Goal: Check status: Check status

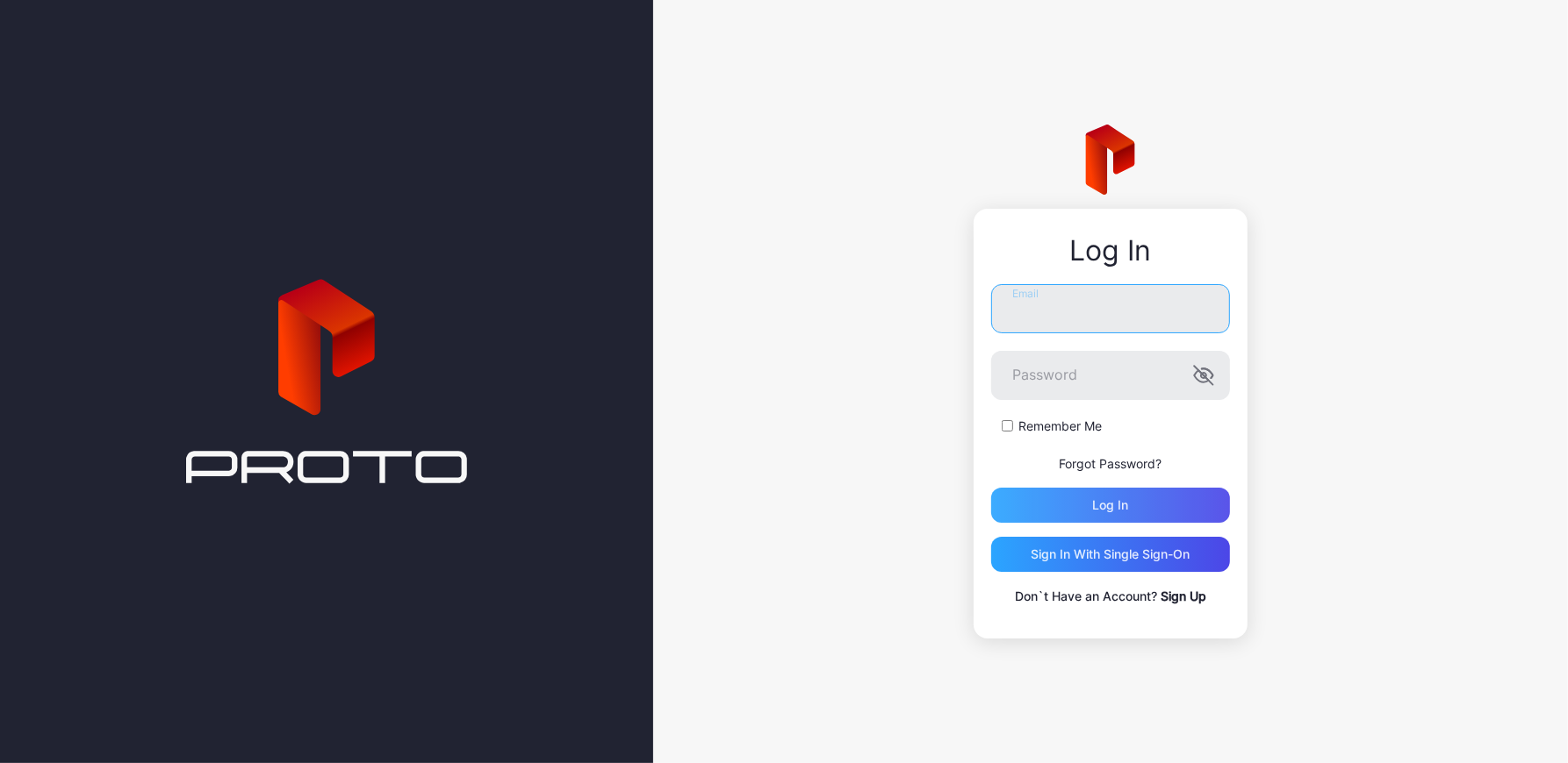
type input "**********"
click at [1099, 512] on div "Log in" at bounding box center [1110, 505] width 36 height 14
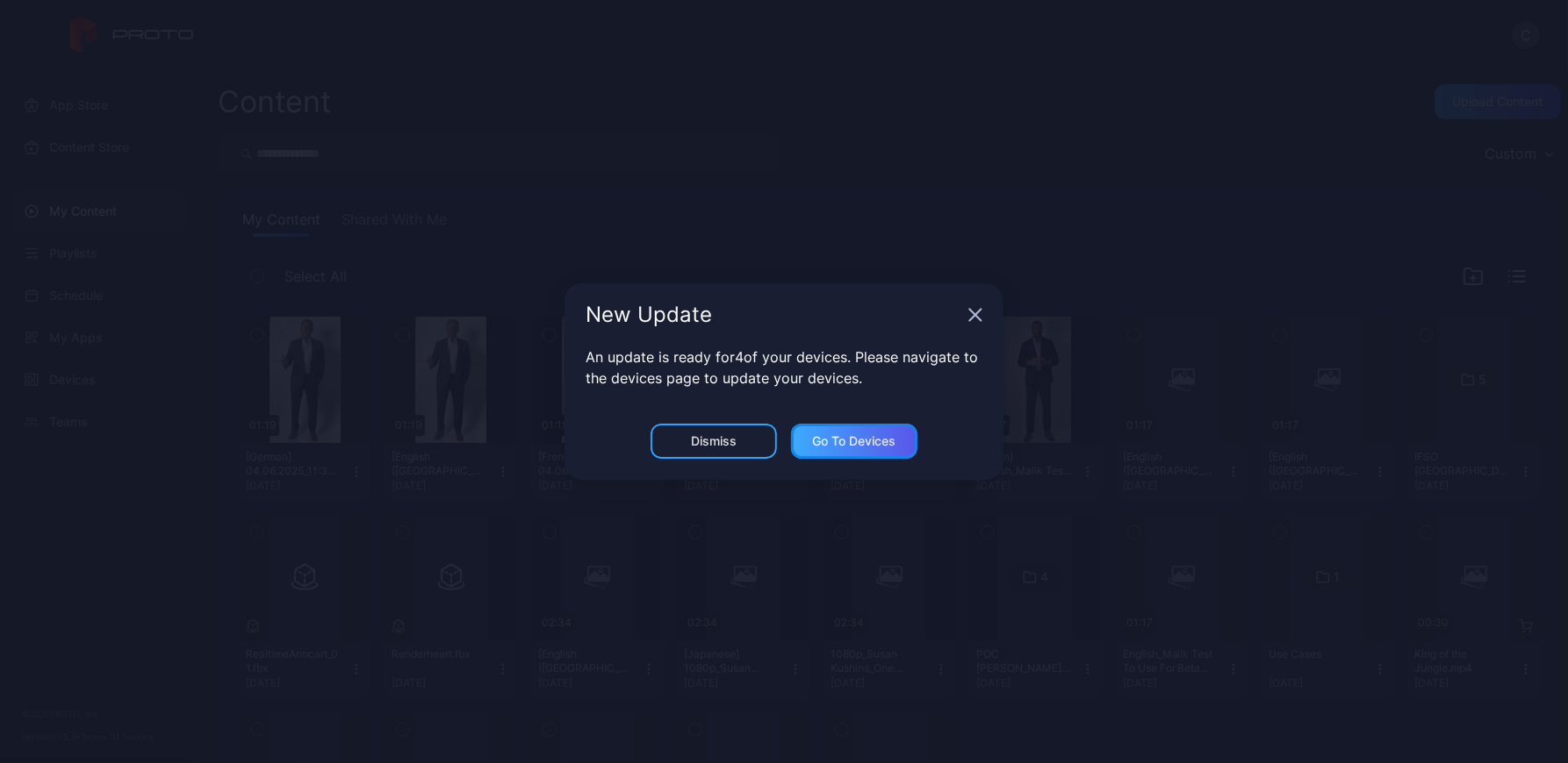
click at [831, 444] on div "Go to devices" at bounding box center [854, 441] width 84 height 14
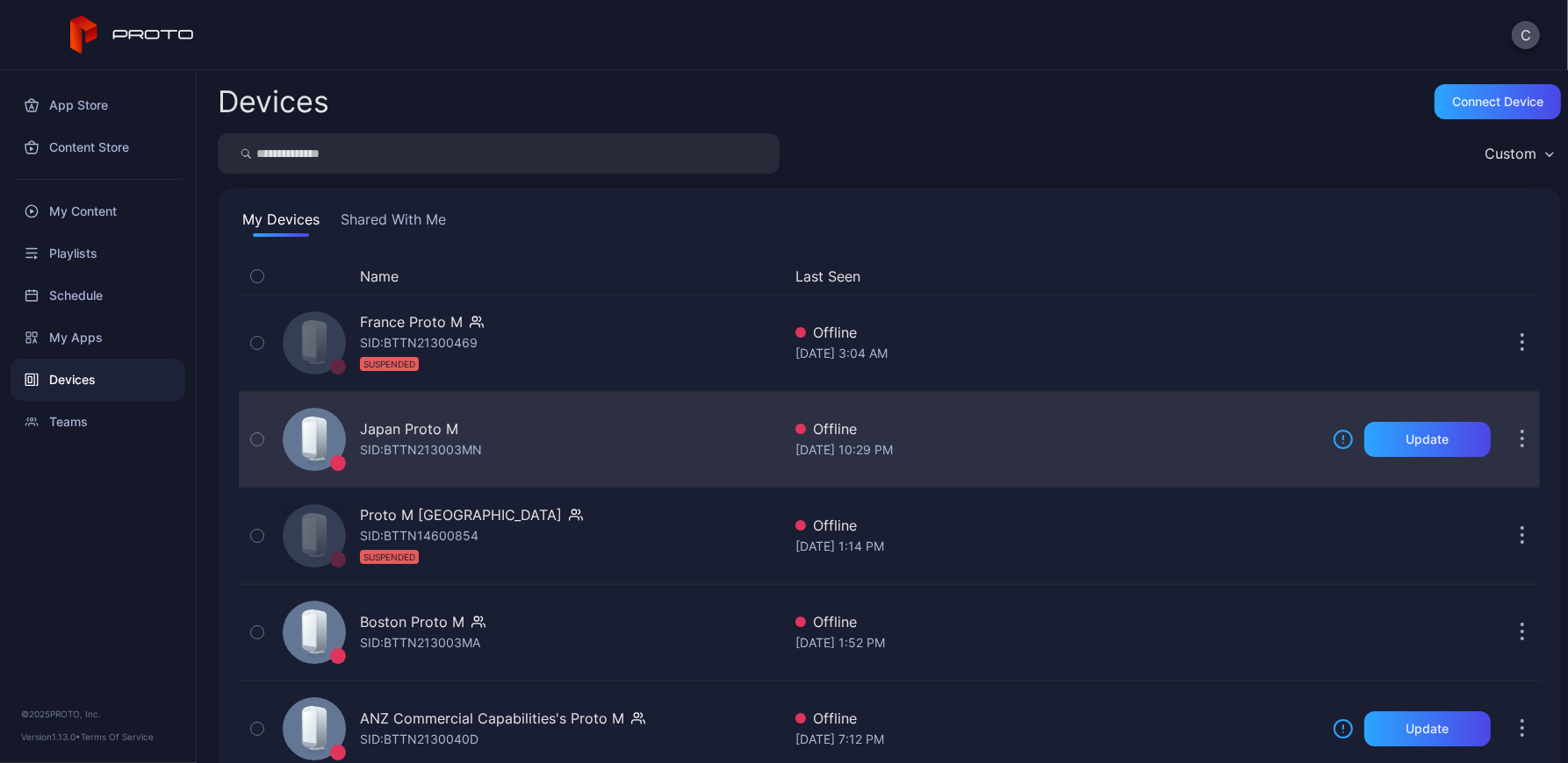
scroll to position [237, 0]
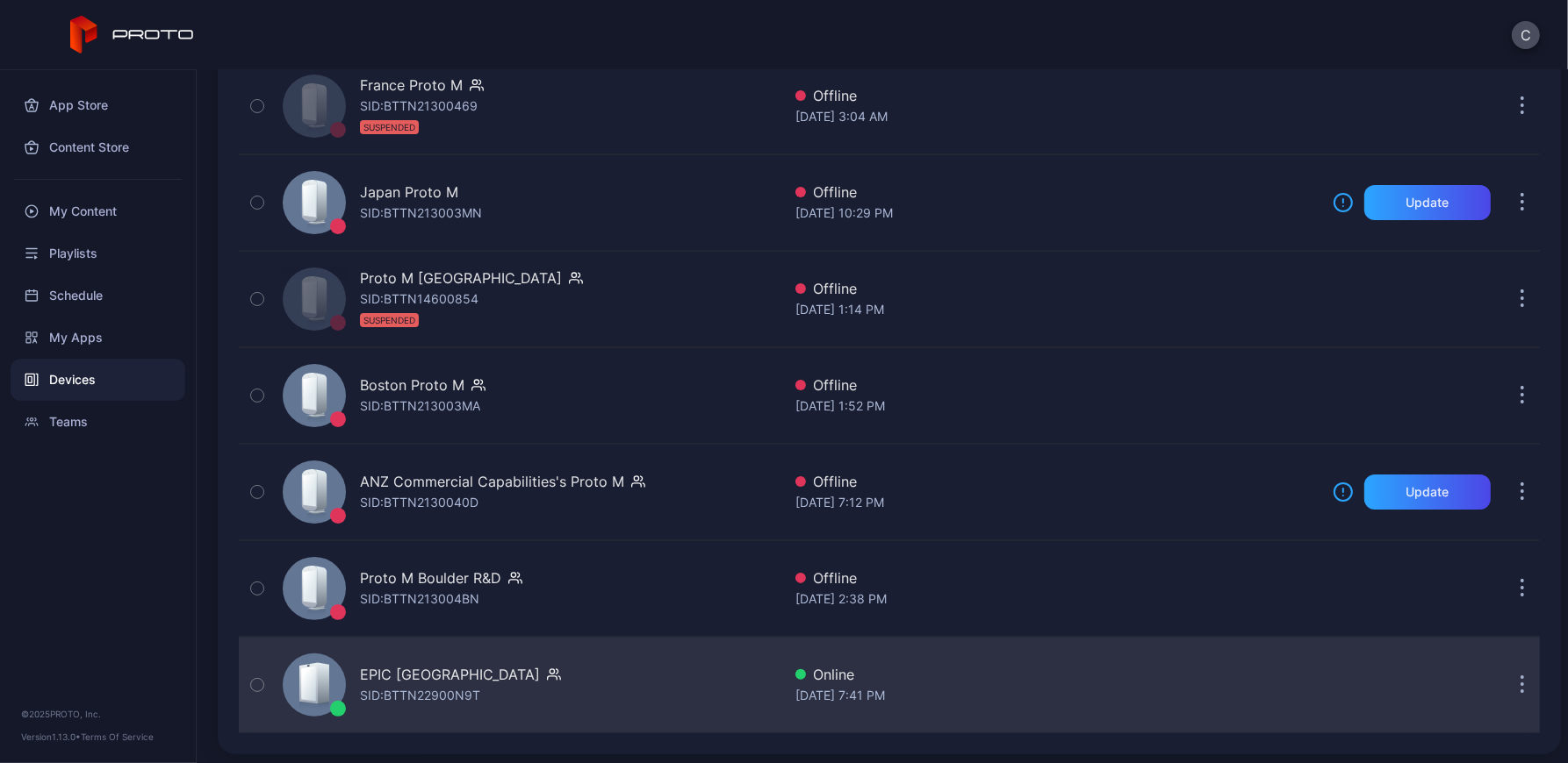
click at [1504, 680] on button "button" at bounding box center [1522, 685] width 35 height 35
click at [1010, 711] on div "EPIC [GEOGRAPHIC_DATA] SID: BTTN22900N9T Online [DATE] 7:41 PM" at bounding box center [888, 685] width 1300 height 88
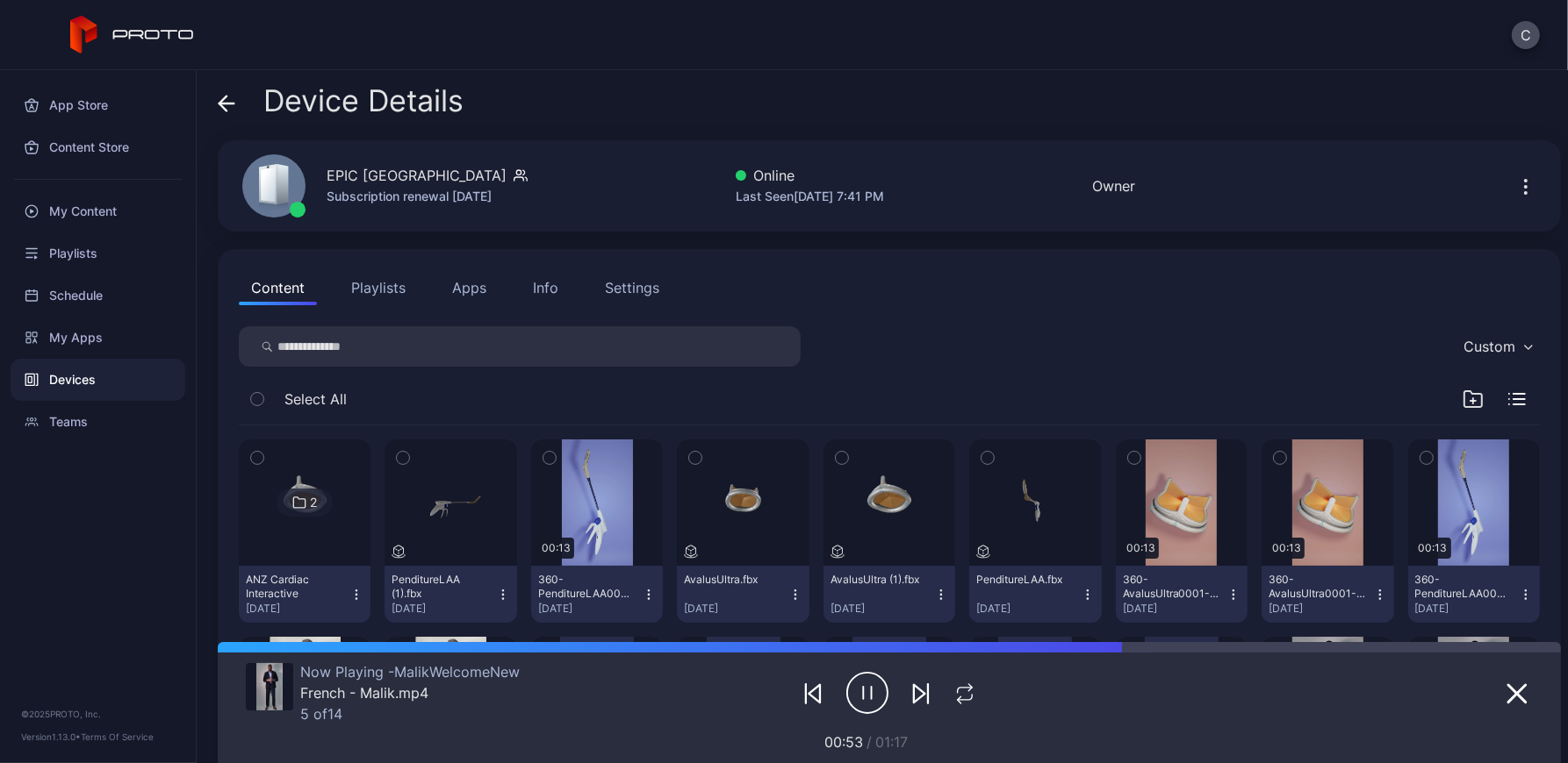
click at [229, 104] on icon at bounding box center [227, 104] width 15 height 0
